Goal: Check status: Check status

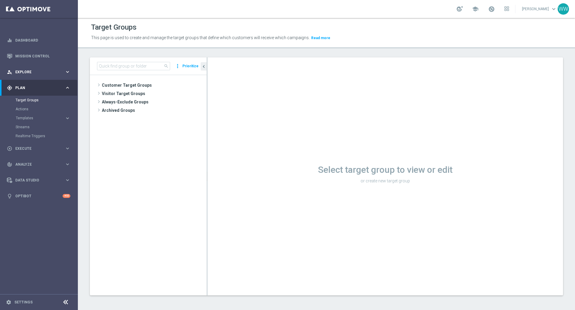
click at [27, 72] on span "Explore" at bounding box center [39, 72] width 49 height 4
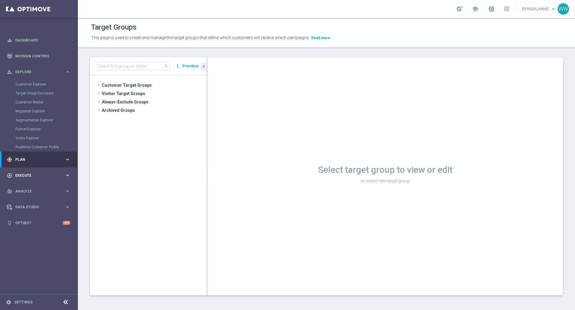
click at [27, 171] on div "play_circle_outline Execute keyboard_arrow_right" at bounding box center [38, 176] width 77 height 16
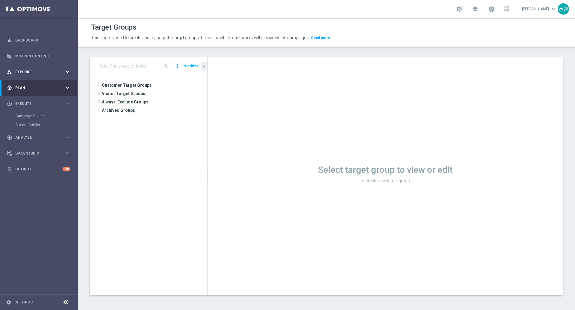
click at [21, 78] on div "person_search Explore keyboard_arrow_right" at bounding box center [38, 72] width 77 height 16
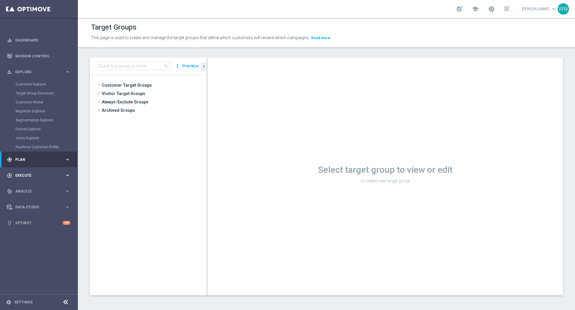
click at [29, 169] on div "play_circle_outline Execute keyboard_arrow_right" at bounding box center [38, 176] width 77 height 16
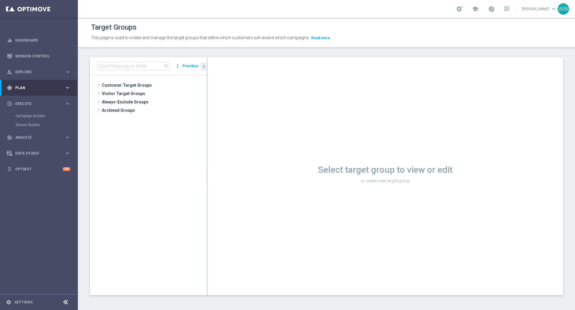
click at [22, 86] on span "Plan" at bounding box center [39, 88] width 49 height 4
click at [27, 58] on link "Mission Control" at bounding box center [42, 56] width 55 height 16
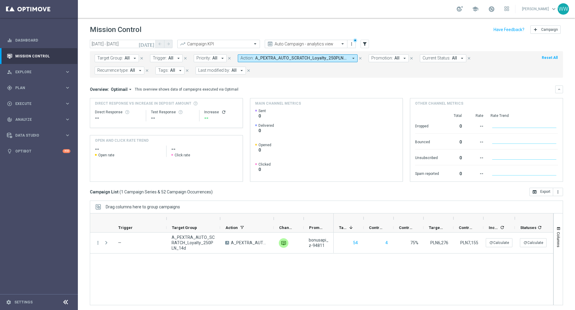
click at [249, 59] on button "Action: A_PEXTRA_AUTO_SCRATCH_Loyalty_250PLN_14d arrow_drop_down" at bounding box center [298, 58] width 120 height 8
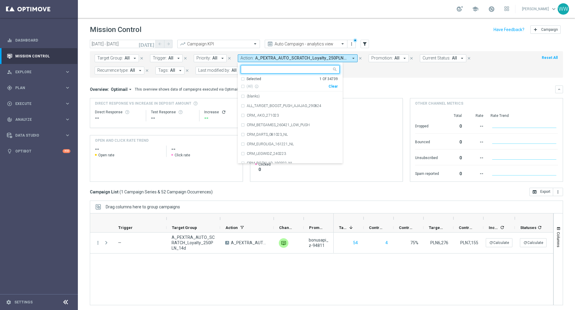
click at [0, 0] on div "Clear" at bounding box center [0, 0] width 0 height 0
click at [287, 68] on input "text" at bounding box center [288, 69] width 88 height 5
click at [28, 117] on div "track_changes Analyze" at bounding box center [36, 119] width 58 height 5
click at [31, 116] on div "track_changes Analyze keyboard_arrow_right" at bounding box center [38, 120] width 77 height 16
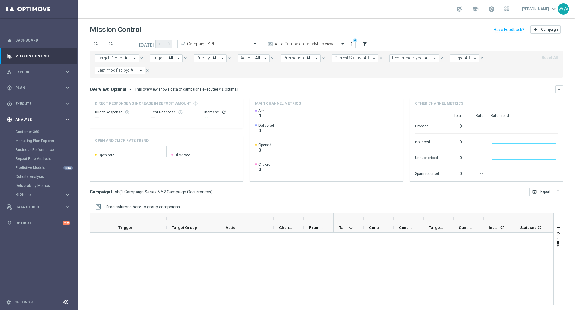
click at [68, 122] on icon "keyboard_arrow_right" at bounding box center [68, 120] width 6 height 6
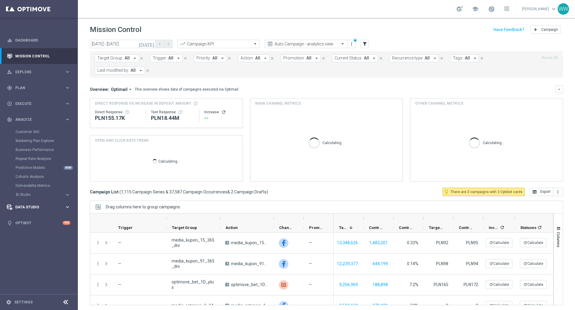
click at [34, 206] on span "Data Studio" at bounding box center [39, 208] width 49 height 4
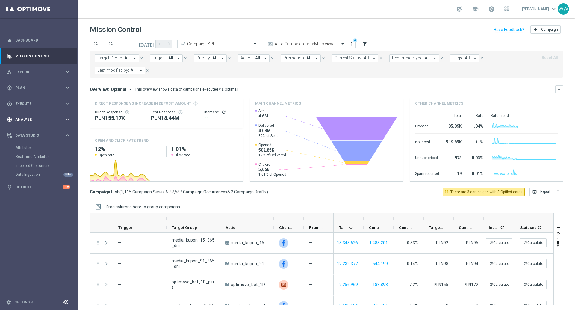
click at [28, 124] on div "track_changes Analyze keyboard_arrow_right" at bounding box center [38, 120] width 77 height 16
click at [32, 151] on link "Business Performance" at bounding box center [39, 150] width 47 height 5
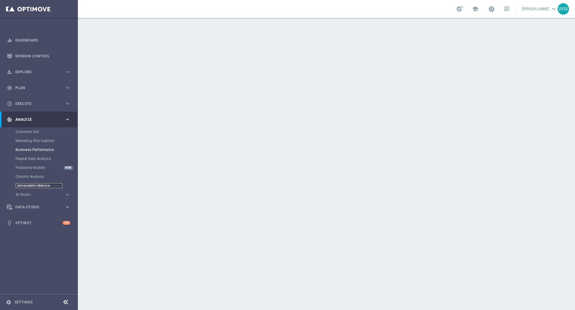
click at [33, 184] on link "Deliverability Metrics" at bounding box center [39, 185] width 47 height 5
click at [46, 195] on span "BI Studio" at bounding box center [37, 195] width 43 height 4
click at [30, 205] on link "Campaigns Deliverability" at bounding box center [41, 203] width 44 height 5
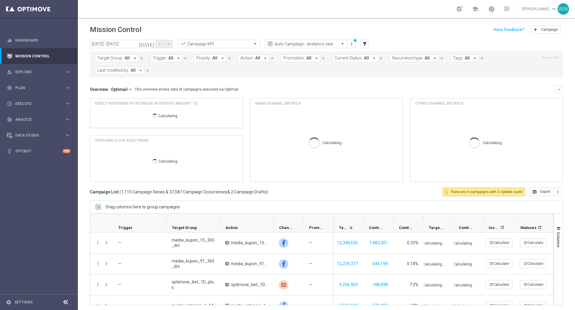
click at [255, 58] on span "All" at bounding box center [257, 58] width 5 height 5
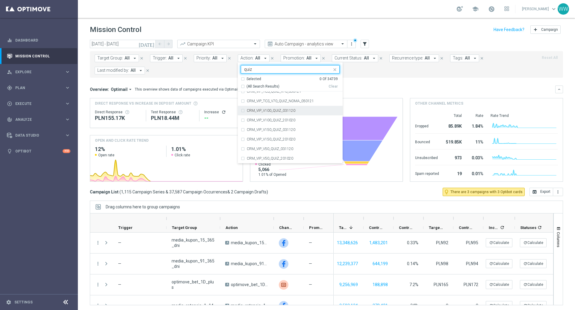
scroll to position [0, 0]
click at [254, 71] on input "quiz" at bounding box center [288, 69] width 88 height 5
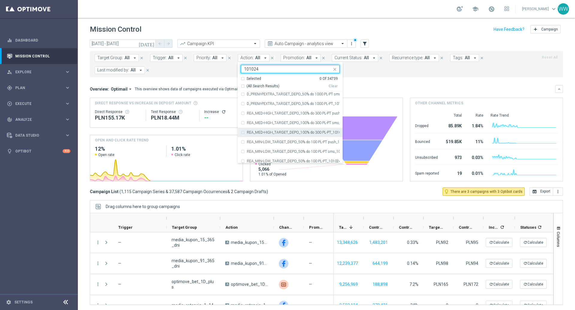
scroll to position [110, 0]
click at [250, 70] on input "101024" at bounding box center [288, 69] width 88 height 5
click at [244, 71] on input "101024" at bounding box center [288, 69] width 88 height 5
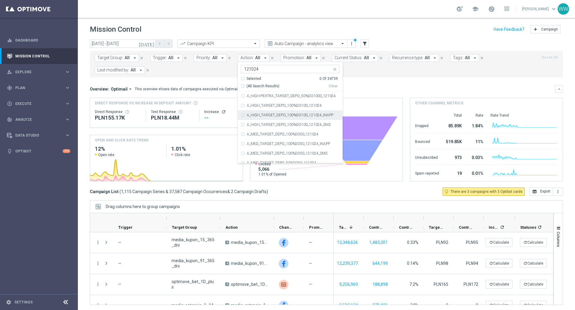
click at [255, 70] on input "121024" at bounding box center [288, 69] width 88 height 5
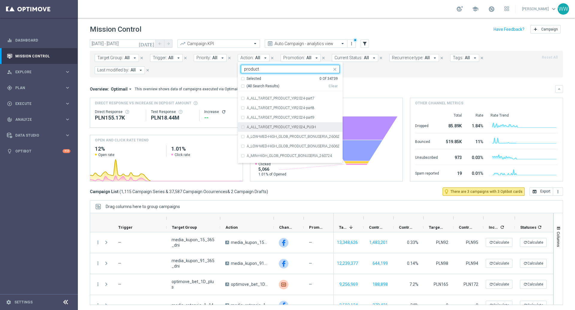
scroll to position [800, 0]
type input "product"
click at [399, 72] on form "Target Group: All arrow_drop_down close Trigger: All arrow_drop_down close Prio…" at bounding box center [313, 64] width 437 height 20
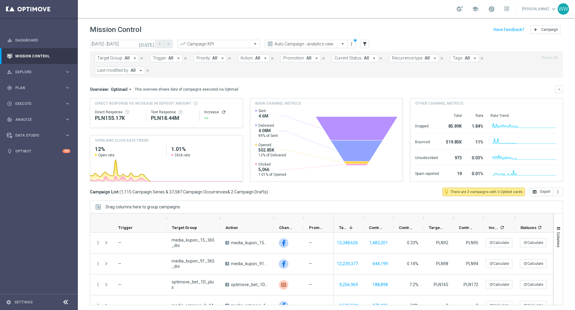
click at [114, 69] on span "Last modified by:" at bounding box center [113, 70] width 32 height 5
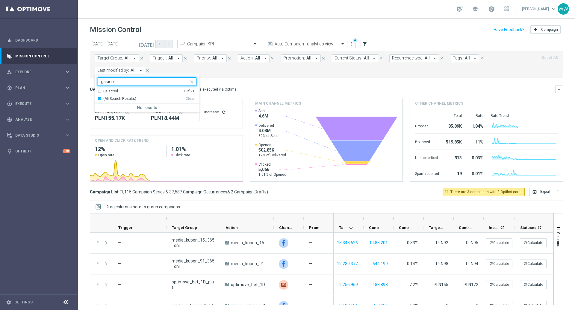
type input "[PERSON_NAME]"
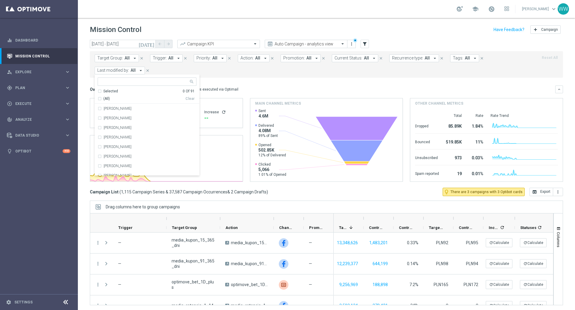
click at [155, 42] on button "[DATE]" at bounding box center [147, 44] width 18 height 9
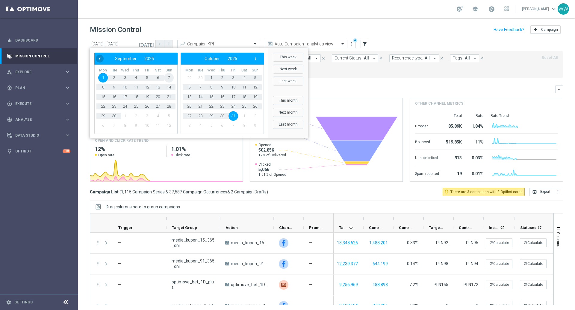
click at [97, 60] on span "‹" at bounding box center [100, 59] width 8 height 8
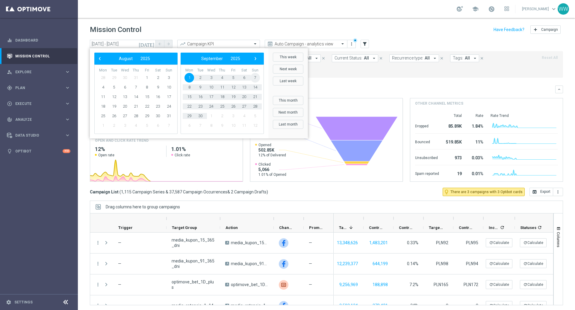
click at [97, 60] on span "‹" at bounding box center [100, 59] width 8 height 8
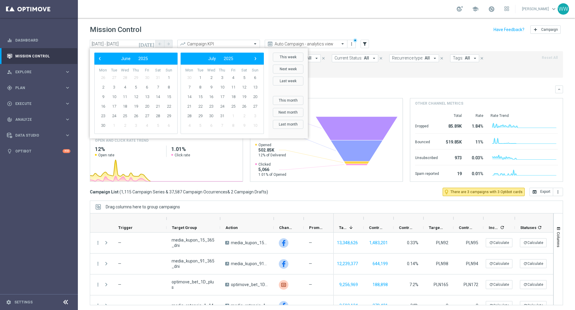
click at [97, 60] on span "‹" at bounding box center [100, 59] width 8 height 8
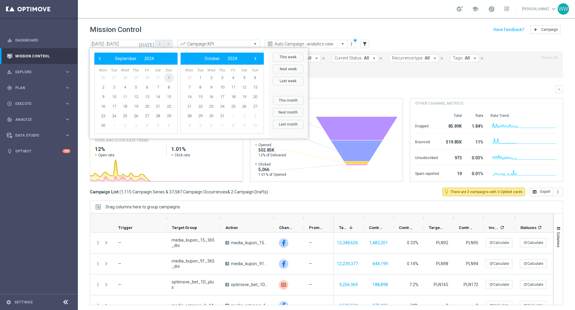
click at [164, 77] on span "1" at bounding box center [169, 78] width 10 height 10
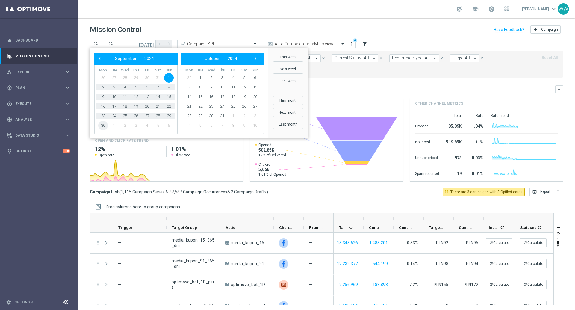
drag, startPoint x: 108, startPoint y: 125, endPoint x: 105, endPoint y: 125, distance: 3.1
click at [105, 126] on span "30" at bounding box center [103, 126] width 10 height 10
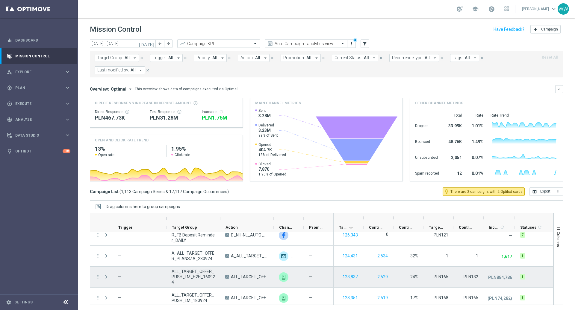
scroll to position [1054, 0]
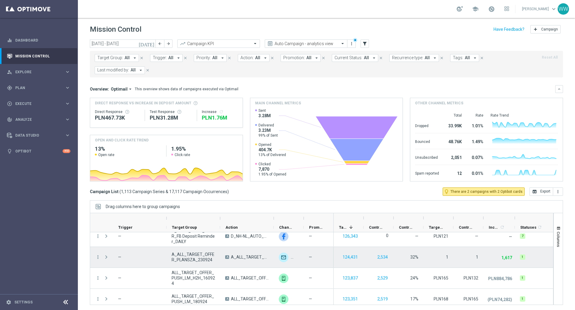
click at [192, 260] on span "A_ALL_TARGET_OFFER_PLANSZA_230924" at bounding box center [193, 257] width 43 height 11
click at [105, 258] on span at bounding box center [106, 257] width 5 height 5
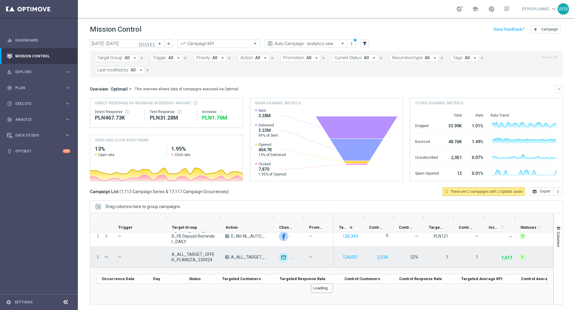
click at [98, 257] on icon "more_vert" at bounding box center [97, 257] width 5 height 5
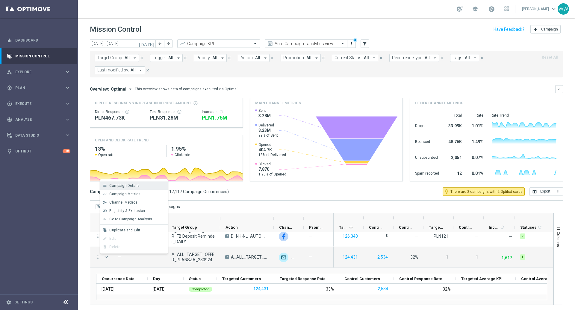
click at [115, 185] on span "Campaign Details" at bounding box center [124, 186] width 30 height 4
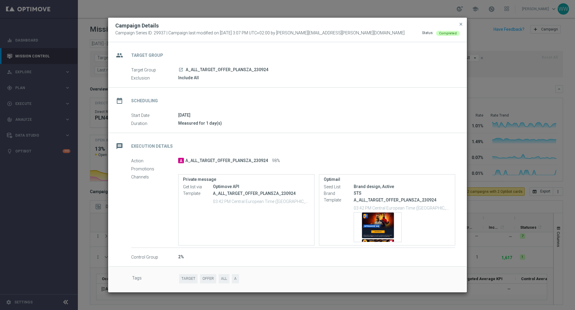
click at [458, 26] on div "Campaign Details" at bounding box center [287, 25] width 353 height 7
click at [460, 24] on span "close" at bounding box center [460, 24] width 5 height 5
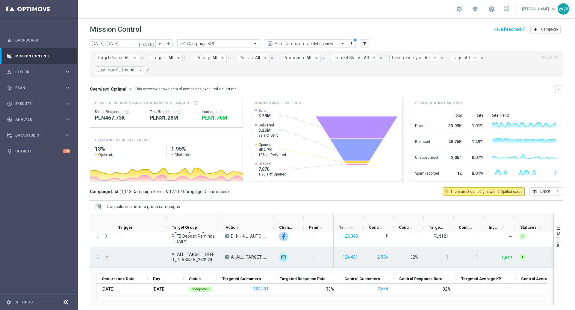
click at [104, 257] on span "Press SPACE to select this row." at bounding box center [106, 257] width 5 height 5
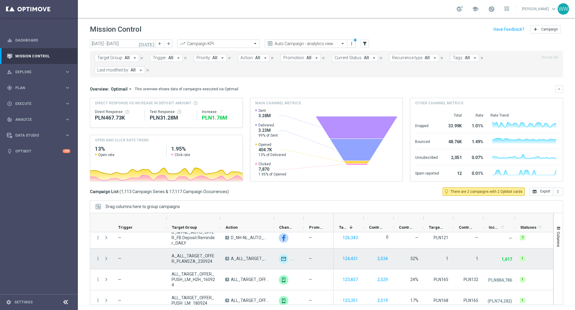
scroll to position [1045, 0]
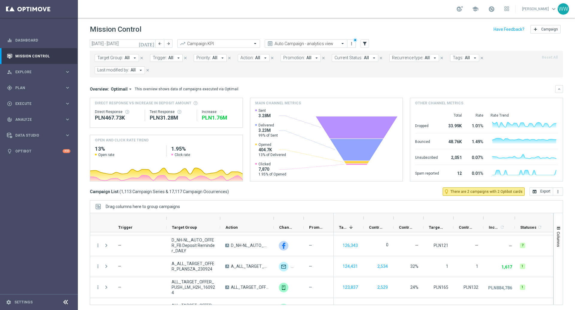
click at [304, 219] on div at bounding box center [303, 219] width 2 height 10
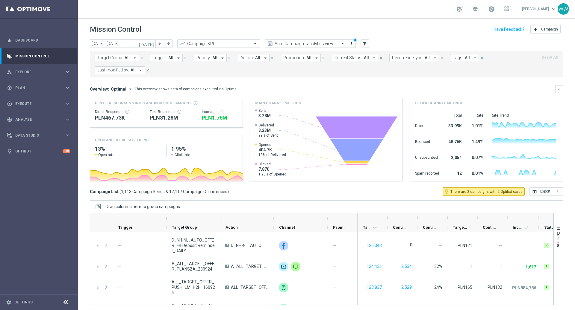
drag, startPoint x: 304, startPoint y: 219, endPoint x: 341, endPoint y: 217, distance: 36.3
click at [329, 217] on div at bounding box center [327, 219] width 2 height 10
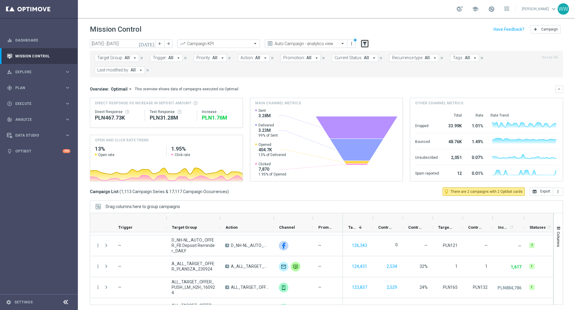
click at [361, 46] on button "filter_alt" at bounding box center [364, 44] width 8 height 8
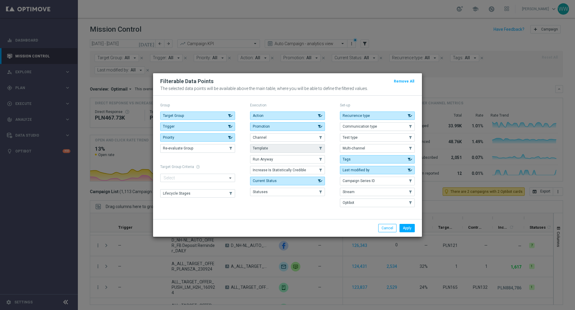
click at [284, 136] on button "Channel" at bounding box center [287, 137] width 75 height 8
click at [282, 139] on button "Channel" at bounding box center [287, 137] width 75 height 8
click at [308, 142] on div "Action .cls-1{fill:none;} .cls-1{fill:none;} Promotion .cls-1{fill:none;} .cls-…" at bounding box center [287, 154] width 75 height 85
click at [307, 140] on button "Channel" at bounding box center [287, 137] width 75 height 8
click at [404, 233] on div "Apply Cancel" at bounding box center [287, 228] width 269 height 18
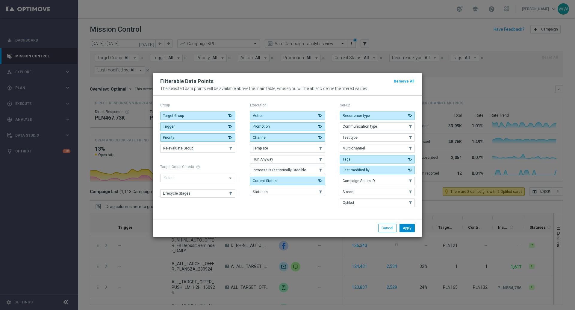
click at [404, 230] on button "Apply" at bounding box center [406, 228] width 15 height 8
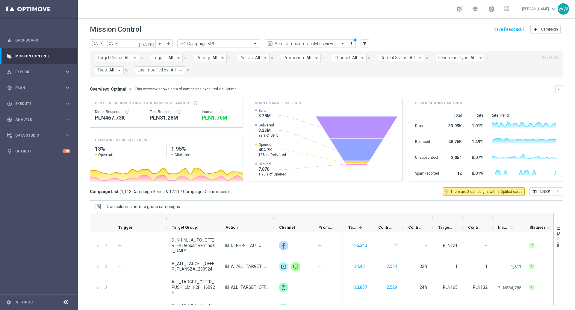
click at [333, 54] on button "Channel: All arrow_drop_down" at bounding box center [349, 58] width 35 height 8
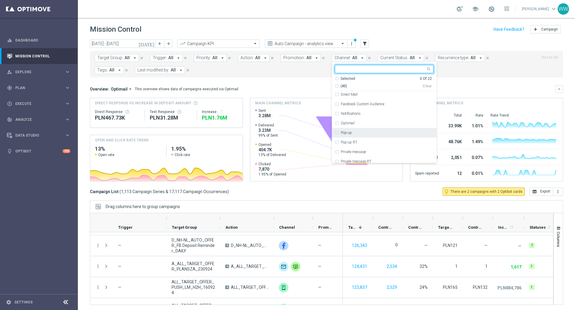
scroll to position [70, 0]
click at [341, 122] on label "Optimail" at bounding box center [348, 122] width 14 height 4
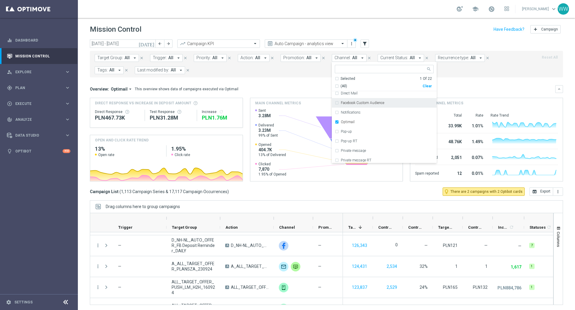
click at [284, 78] on mini-dashboard "Overview: Optimail arrow_drop_down This overview shows data of campaigns execut…" at bounding box center [326, 133] width 473 height 110
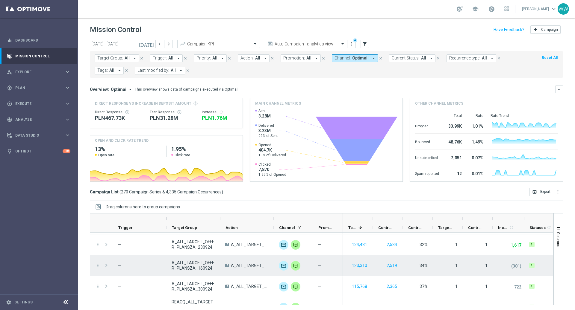
scroll to position [148, 0]
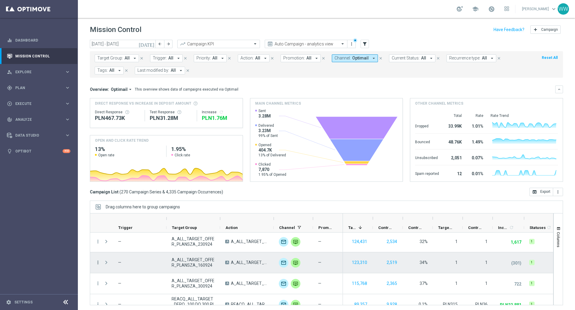
click at [96, 264] on icon "more_vert" at bounding box center [97, 262] width 5 height 5
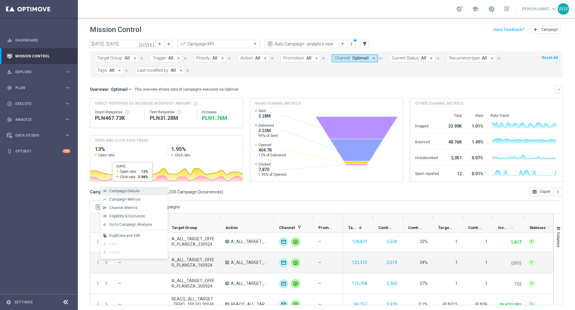
click at [110, 189] on div "list Campaign Details" at bounding box center [133, 191] width 67 height 8
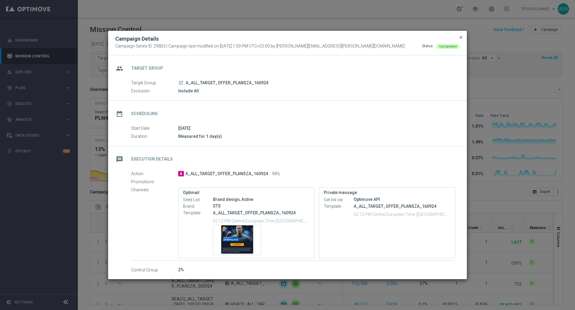
click at [461, 38] on span "close" at bounding box center [460, 37] width 5 height 5
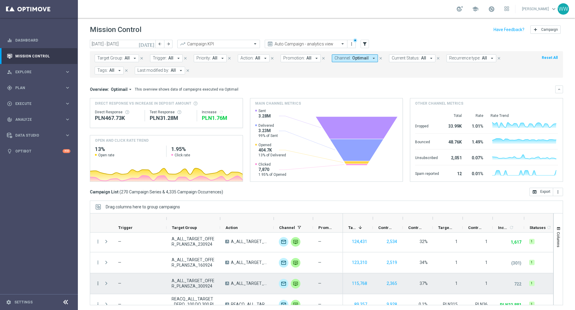
click at [95, 283] on icon "more_vert" at bounding box center [97, 283] width 5 height 5
click at [133, 210] on span "Campaign Details" at bounding box center [124, 212] width 30 height 4
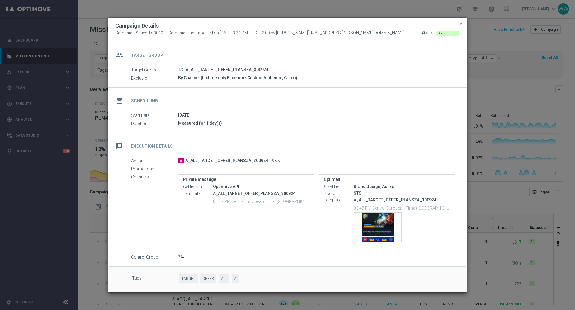
click at [462, 21] on button "close" at bounding box center [461, 24] width 6 height 7
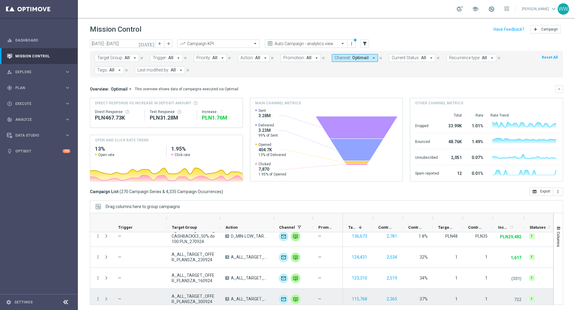
scroll to position [231, 0]
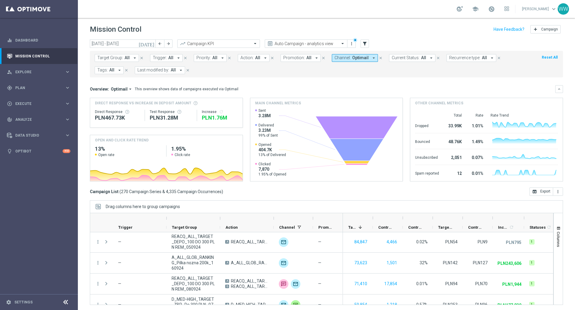
click at [151, 45] on icon "[DATE]" at bounding box center [147, 43] width 16 height 5
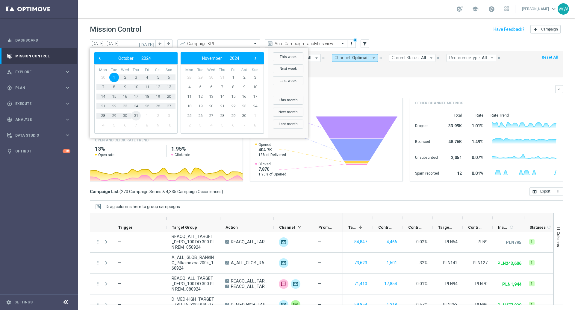
click at [138, 116] on span "31" at bounding box center [136, 116] width 10 height 10
click at [136, 116] on div "Direct Response PLN467.73K Test Response PLN31.28M Increase refresh" at bounding box center [166, 115] width 143 height 19
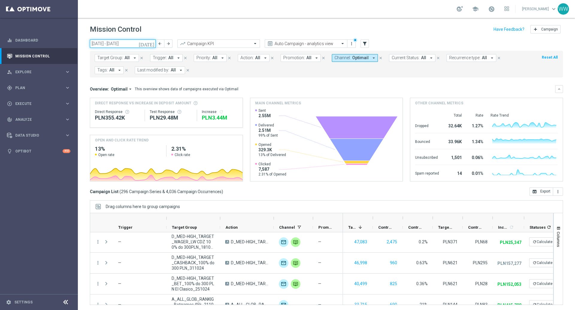
click at [142, 41] on input "[DATE] - [DATE]" at bounding box center [123, 44] width 66 height 8
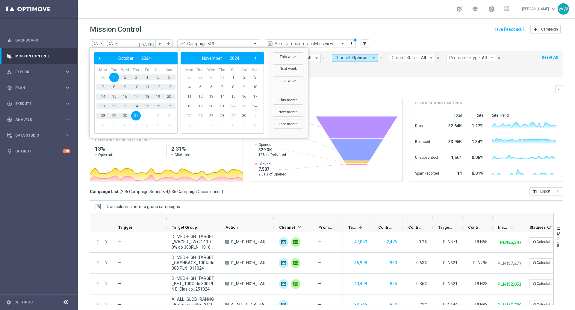
click at [289, 208] on div "Drag columns here to group campaigns" at bounding box center [326, 207] width 473 height 13
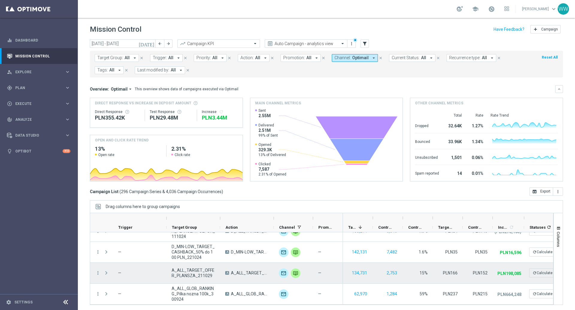
scroll to position [75, 0]
click at [99, 271] on icon "more_vert" at bounding box center [97, 272] width 5 height 5
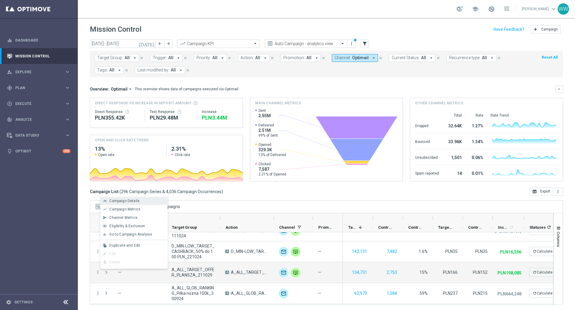
click at [115, 201] on span "Campaign Details" at bounding box center [124, 201] width 30 height 4
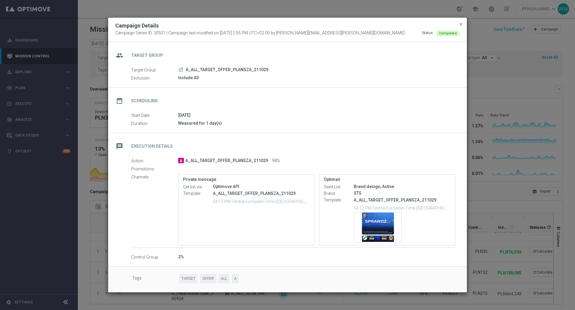
click at [476, 180] on modal-container "Campaign Details Campaign Series ID: 30501 | Campaign last modified on [DATE] 2…" at bounding box center [287, 155] width 575 height 310
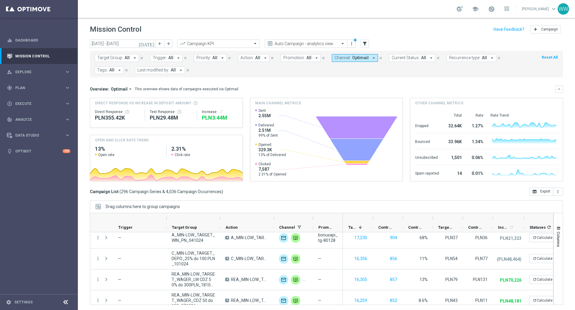
scroll to position [488, 0]
click at [142, 45] on input "[DATE] - [DATE]" at bounding box center [123, 44] width 66 height 8
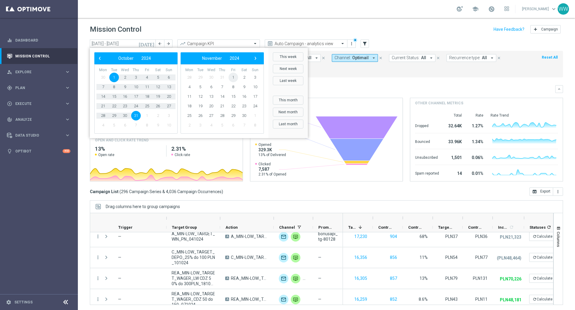
click at [233, 80] on span "1" at bounding box center [233, 78] width 10 height 10
click at [157, 116] on span "30" at bounding box center [158, 116] width 10 height 10
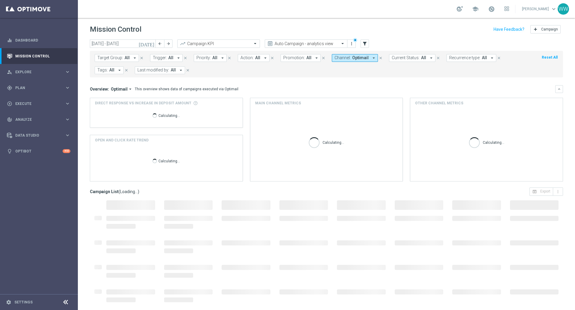
type input "[DATE] - [DATE]"
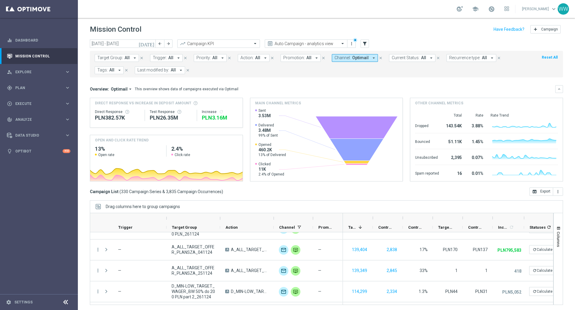
scroll to position [119, 0]
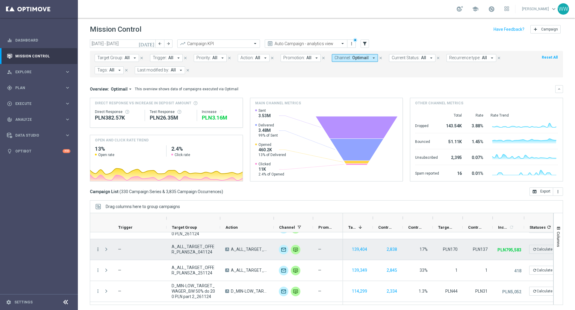
click at [98, 248] on icon "more_vert" at bounding box center [97, 249] width 5 height 5
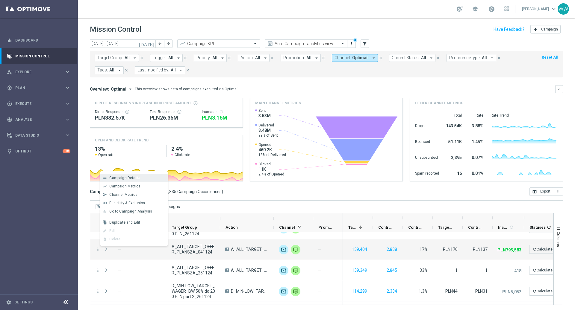
click at [123, 174] on div "list Campaign Details" at bounding box center [133, 178] width 67 height 8
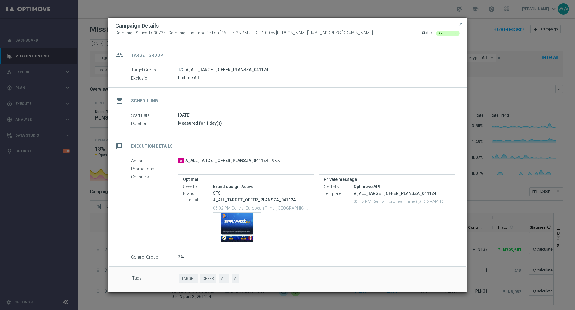
click at [509, 177] on modal-container "Campaign Details Campaign Series ID: 30737 | Campaign last modified on [DATE] 4…" at bounding box center [287, 155] width 575 height 310
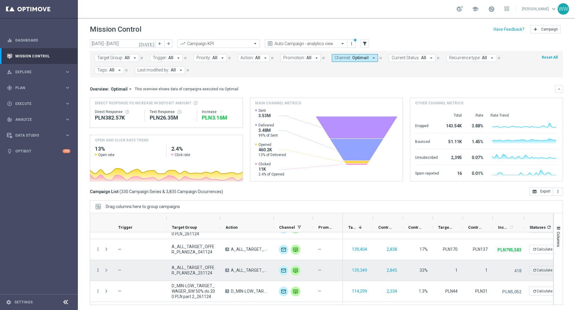
click at [97, 269] on icon "more_vert" at bounding box center [97, 270] width 5 height 5
click at [148, 200] on div "Campaign Details" at bounding box center [137, 199] width 56 height 4
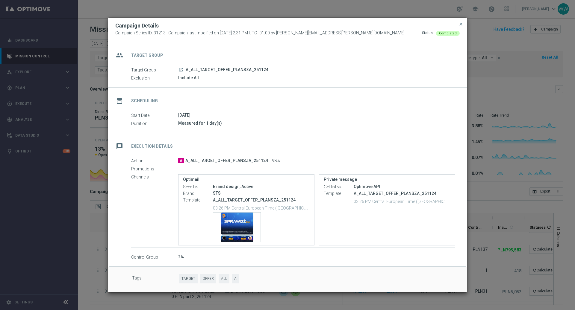
click at [504, 91] on modal-container "Campaign Details Campaign Series ID: 31213 | Campaign last modified on [DATE] 2…" at bounding box center [287, 155] width 575 height 310
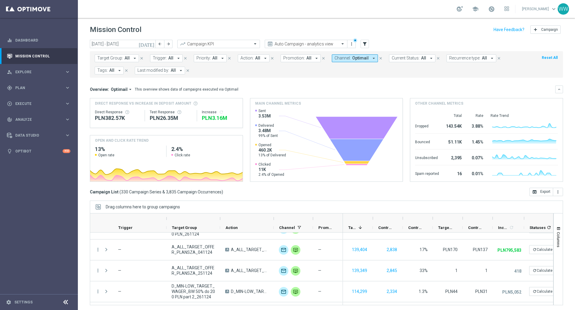
scroll to position [119, 0]
